Goal: Check status

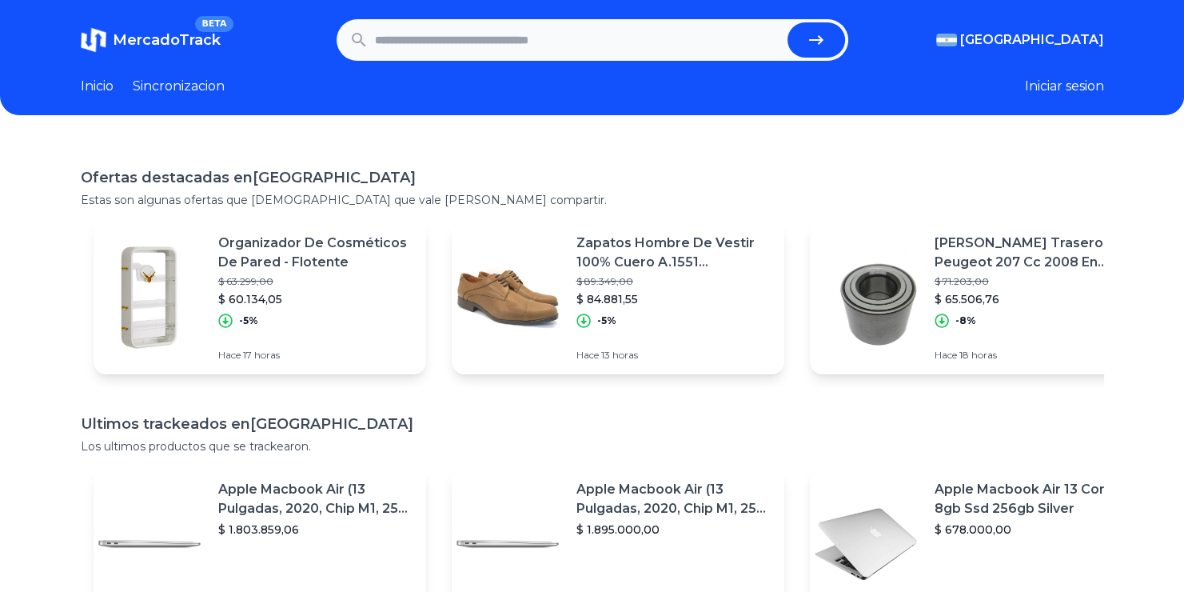
paste input "**********"
click at [822, 38] on icon "submit" at bounding box center [816, 39] width 19 height 19
type input "**********"
